Goal: Information Seeking & Learning: Learn about a topic

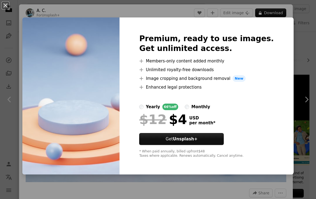
scroll to position [910, 0]
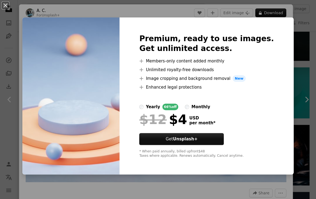
click at [290, 68] on div "An X shape Premium, ready to use images. Get unlimited access. A plus sign Memb…" at bounding box center [158, 99] width 316 height 199
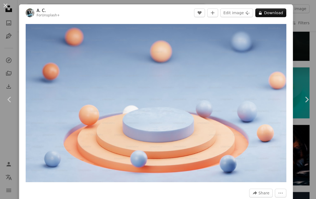
click at [312, 52] on html "**********" at bounding box center [158, 90] width 316 height 2000
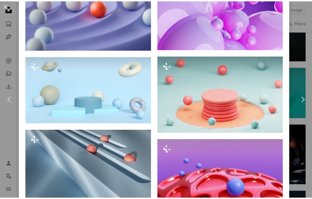
scroll to position [590, 0]
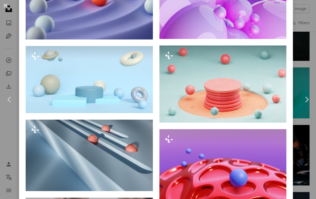
click at [5, 7] on button "An X shape" at bounding box center [5, 5] width 7 height 7
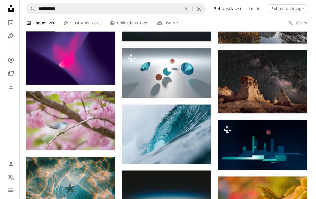
scroll to position [2481, 0]
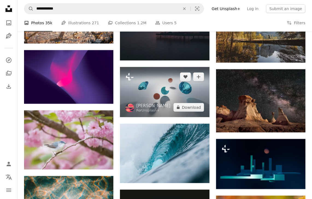
click at [158, 95] on img at bounding box center [164, 92] width 89 height 50
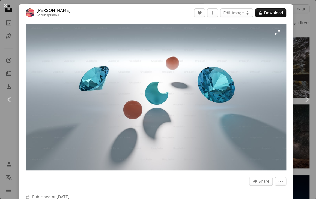
click at [150, 73] on img "Zoom in on this image" at bounding box center [156, 97] width 261 height 146
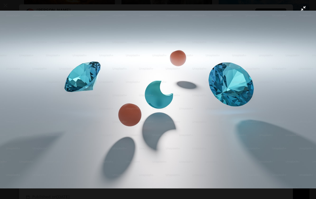
click at [300, 8] on button "Zoom out on this image" at bounding box center [158, 100] width 316 height 200
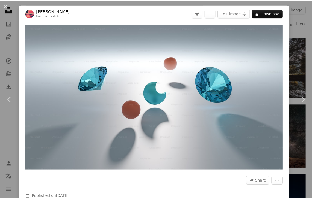
scroll to position [1787, 0]
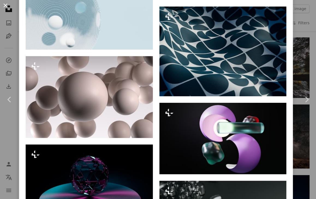
click at [4, 7] on button "An X shape" at bounding box center [5, 5] width 7 height 7
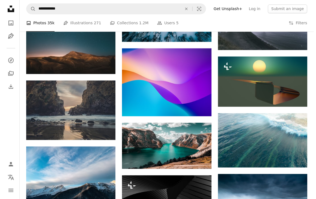
scroll to position [4338, 0]
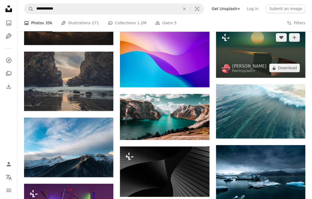
click at [253, 45] on img at bounding box center [260, 53] width 89 height 50
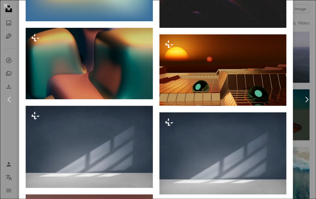
scroll to position [2661, 0]
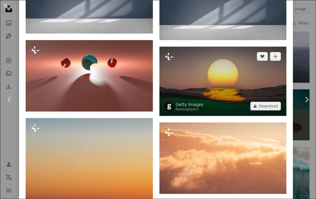
drag, startPoint x: 230, startPoint y: 30, endPoint x: 208, endPoint y: 28, distance: 22.0
click at [208, 47] on img at bounding box center [222, 81] width 127 height 69
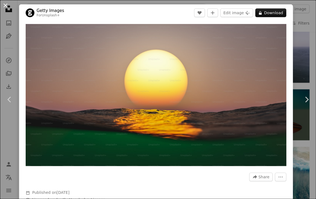
click at [2, 4] on button "An X shape" at bounding box center [5, 5] width 7 height 7
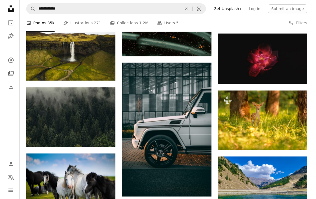
scroll to position [5209, 0]
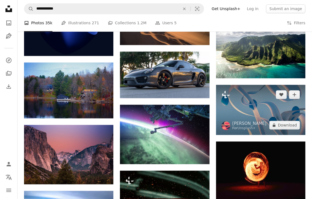
click at [266, 112] on img at bounding box center [260, 110] width 89 height 50
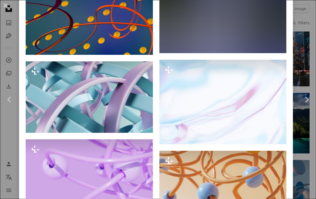
scroll to position [765, 0]
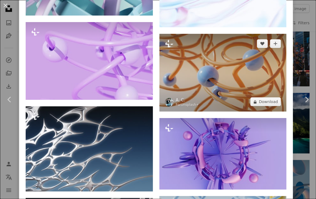
click at [221, 35] on img at bounding box center [222, 73] width 127 height 78
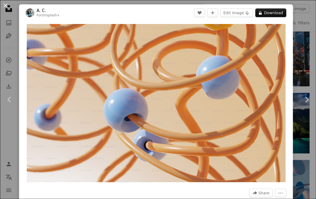
click at [6, 5] on button "An X shape" at bounding box center [5, 5] width 7 height 7
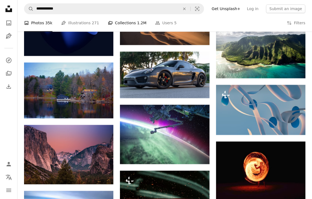
click at [115, 23] on link "A stack of folders Collections 1.2M" at bounding box center [127, 22] width 38 height 17
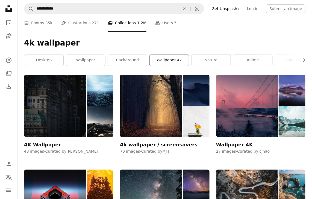
click at [169, 62] on link "wallpaper 4k" at bounding box center [168, 60] width 39 height 11
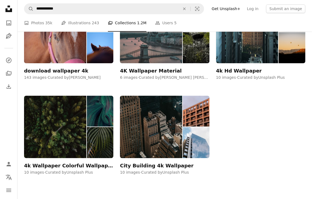
scroll to position [380, 0]
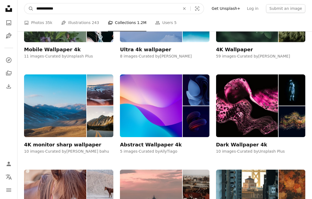
click at [144, 12] on input "**********" at bounding box center [106, 9] width 145 height 10
type input "**********"
click button "A magnifying glass" at bounding box center [28, 9] width 9 height 10
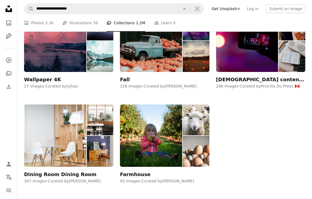
scroll to position [553, 0]
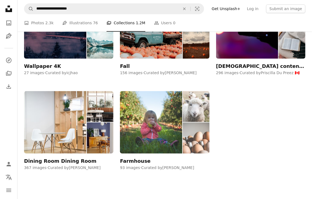
click at [144, 120] on img at bounding box center [151, 122] width 62 height 62
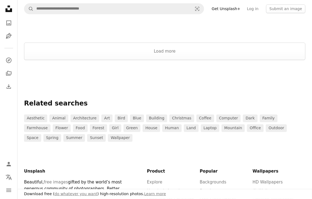
scroll to position [630, 0]
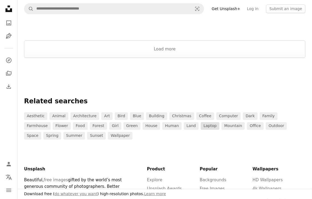
click at [201, 128] on link "laptop" at bounding box center [210, 126] width 19 height 8
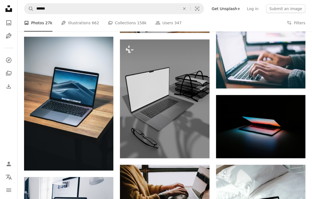
scroll to position [292, 0]
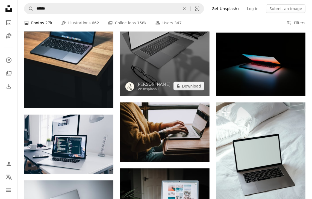
click at [166, 54] on img at bounding box center [164, 36] width 89 height 119
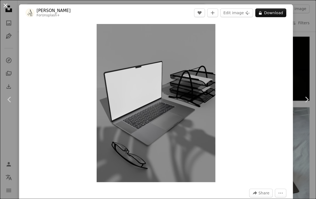
click at [2, 6] on button "An X shape" at bounding box center [5, 5] width 7 height 7
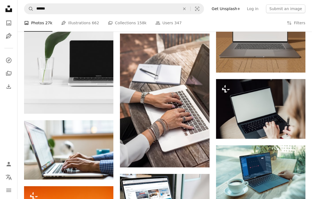
scroll to position [592, 0]
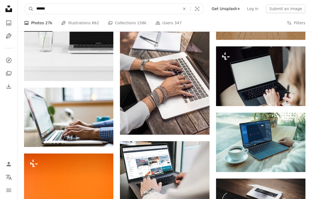
click at [84, 6] on input "******" at bounding box center [106, 9] width 145 height 10
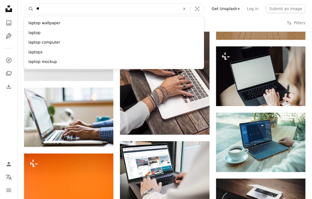
type input "*"
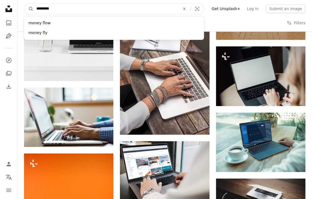
type input "**********"
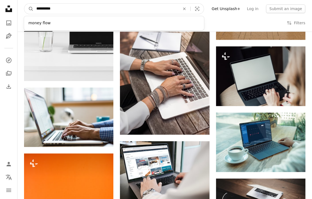
click button "A magnifying glass" at bounding box center [28, 9] width 9 height 10
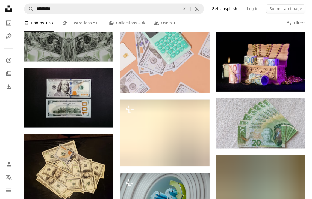
scroll to position [1181, 0]
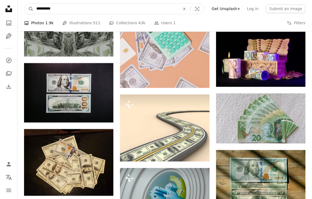
click at [152, 12] on input "**********" at bounding box center [106, 9] width 145 height 10
type input "**********"
click button "A magnifying glass" at bounding box center [28, 9] width 9 height 10
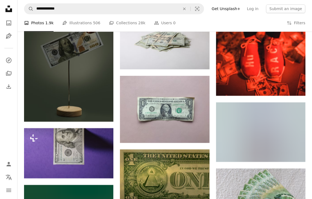
scroll to position [1284, 0]
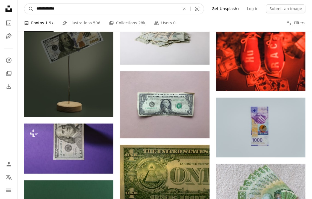
click at [128, 7] on input "**********" at bounding box center [106, 9] width 145 height 10
type input "**********"
click button "A magnifying glass" at bounding box center [28, 9] width 9 height 10
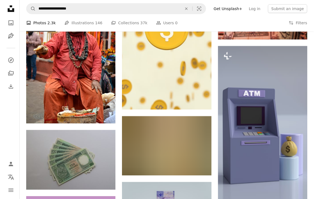
scroll to position [1718, 0]
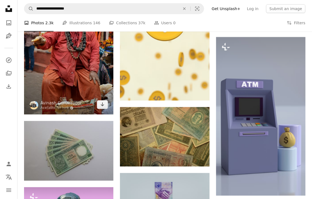
click at [55, 70] on img at bounding box center [68, 48] width 89 height 134
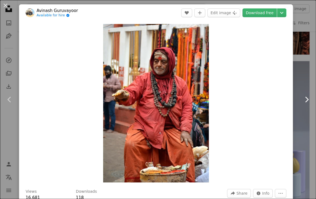
click at [302, 100] on icon "Chevron right" at bounding box center [306, 99] width 9 height 9
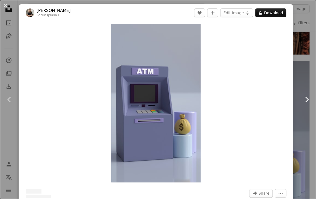
click at [302, 100] on icon "Chevron right" at bounding box center [306, 99] width 9 height 9
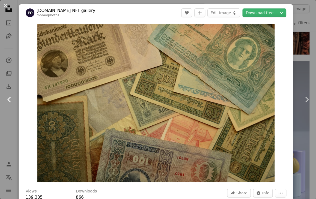
click at [8, 100] on icon at bounding box center [9, 100] width 4 height 6
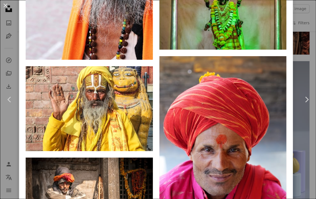
scroll to position [6041, 0]
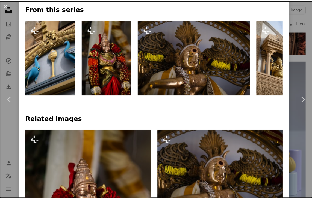
scroll to position [273, 0]
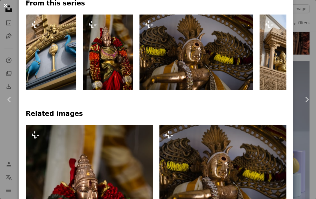
click at [4, 6] on button "An X shape" at bounding box center [5, 5] width 7 height 7
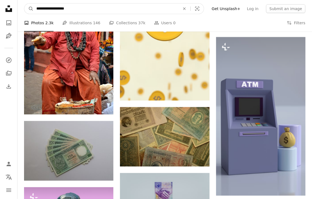
click at [95, 6] on input "**********" at bounding box center [106, 9] width 145 height 10
type input "*"
type input "**********"
click at [24, 4] on button "A magnifying glass" at bounding box center [28, 9] width 9 height 10
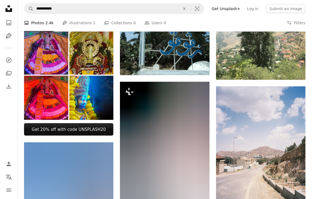
scroll to position [200, 0]
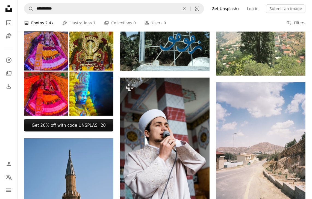
click at [47, 62] on img at bounding box center [46, 49] width 44 height 44
